Goal: Task Accomplishment & Management: Manage account settings

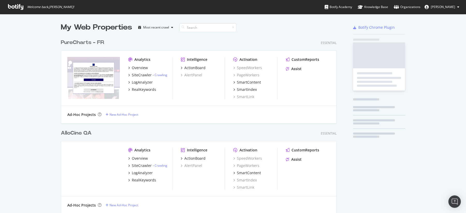
scroll to position [1668, 280]
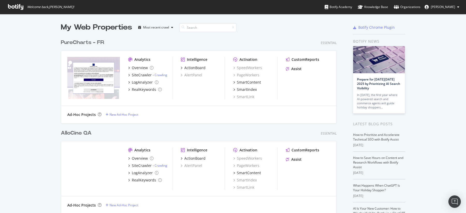
click at [86, 42] on div "PureCharts - FR" at bounding box center [82, 43] width 43 height 8
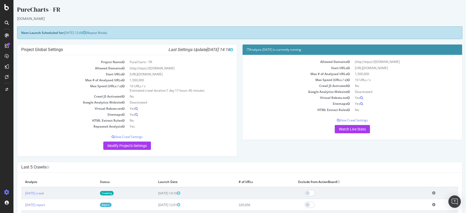
click at [55, 185] on th "Analysis" at bounding box center [58, 182] width 75 height 11
click at [40, 195] on link "[DATE] crawl" at bounding box center [34, 193] width 19 height 4
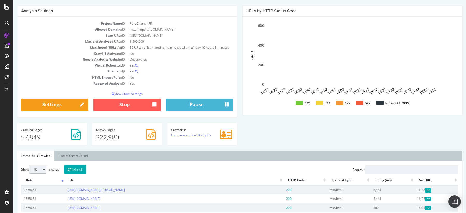
scroll to position [39, 0]
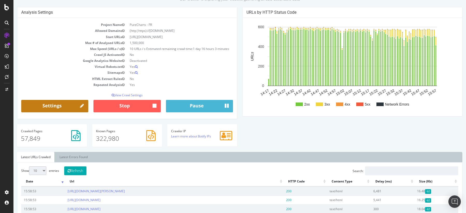
click at [65, 105] on link "Settings" at bounding box center [54, 106] width 67 height 12
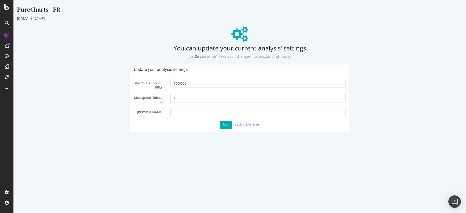
scroll to position [0, 0]
click at [182, 97] on input "10" at bounding box center [258, 98] width 175 height 9
type input "5"
click at [225, 125] on button "Save" at bounding box center [226, 125] width 12 height 8
